Goal: Transaction & Acquisition: Purchase product/service

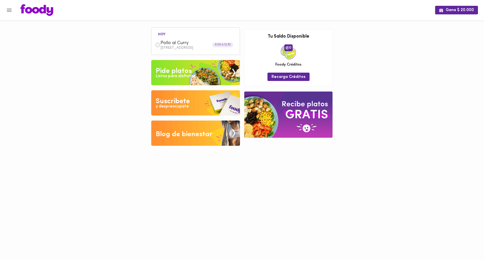
click at [178, 69] on div "Pide platos" at bounding box center [174, 71] width 36 height 10
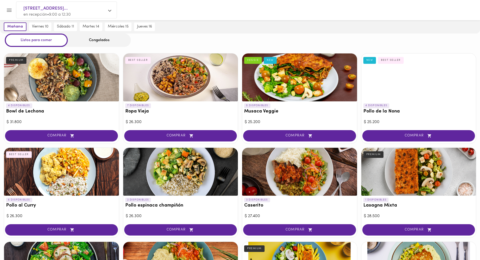
scroll to position [25, 0]
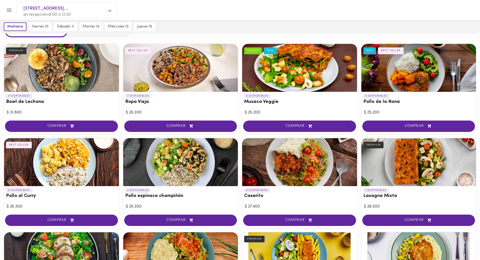
click at [119, 137] on div "4 DISPONIBLES Bowl de Lechona PREMIUM $ 31.800 COMPRAR 7 DISPONIBLES Ropa Vieja…" at bounding box center [240, 230] width 480 height 380
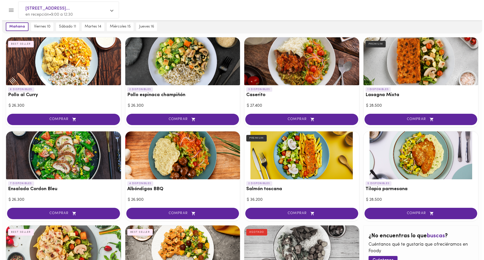
scroll to position [151, 0]
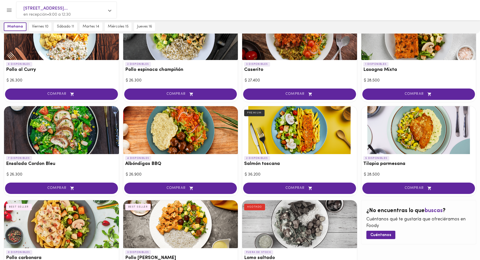
click at [177, 230] on div at bounding box center [180, 224] width 115 height 48
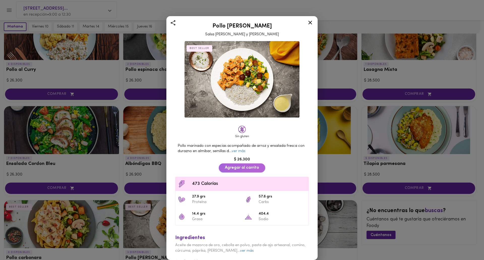
click at [247, 165] on span "Agregar al carrito" at bounding box center [242, 167] width 34 height 5
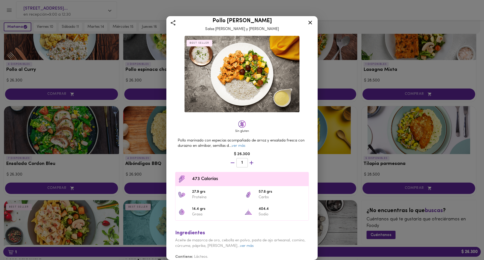
scroll to position [10, 0]
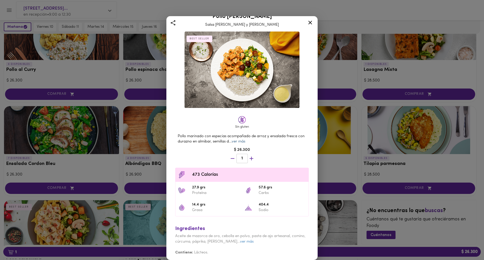
click at [245, 140] on link "ver más" at bounding box center [239, 142] width 14 height 4
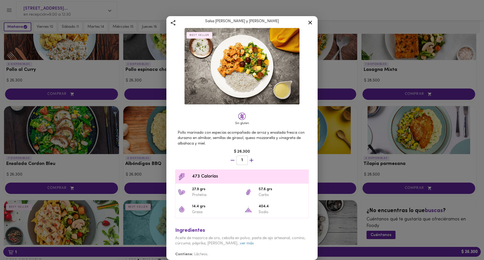
scroll to position [15, 0]
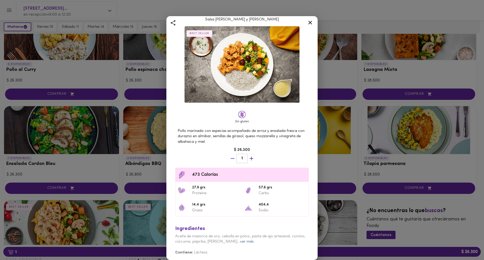
click at [242, 241] on link "ver más" at bounding box center [247, 242] width 14 height 4
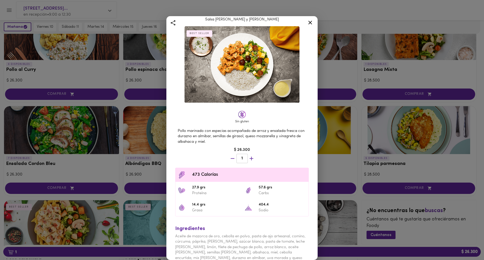
click at [310, 22] on icon at bounding box center [310, 23] width 4 height 4
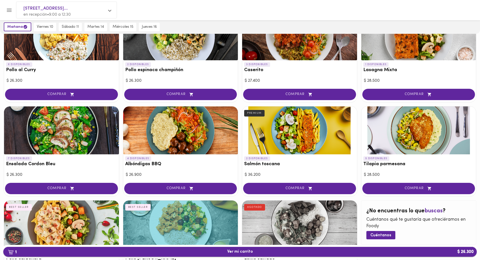
click at [242, 252] on span "1 Ver mi carrito $ 26.300" at bounding box center [240, 251] width 26 height 5
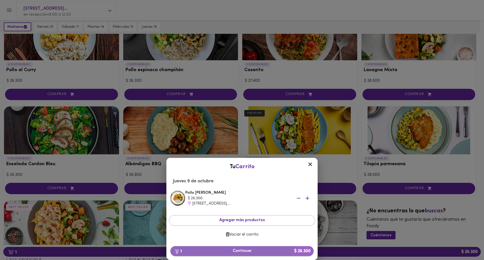
click at [242, 251] on span "1 Continuar $ 26.300" at bounding box center [242, 251] width 135 height 5
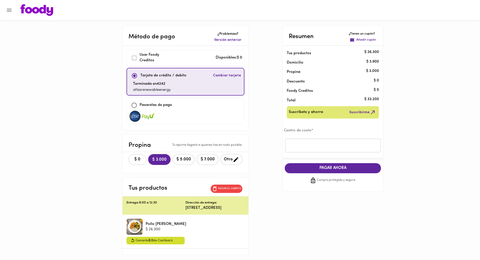
click at [132, 161] on span "$ 0" at bounding box center [137, 159] width 11 height 5
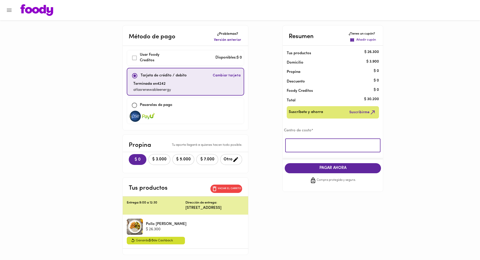
click at [298, 144] on input "text" at bounding box center [332, 146] width 95 height 14
type input "atlas"
click at [335, 170] on span "PAGAR AHORA" at bounding box center [333, 168] width 86 height 5
